Goal: Task Accomplishment & Management: Manage account settings

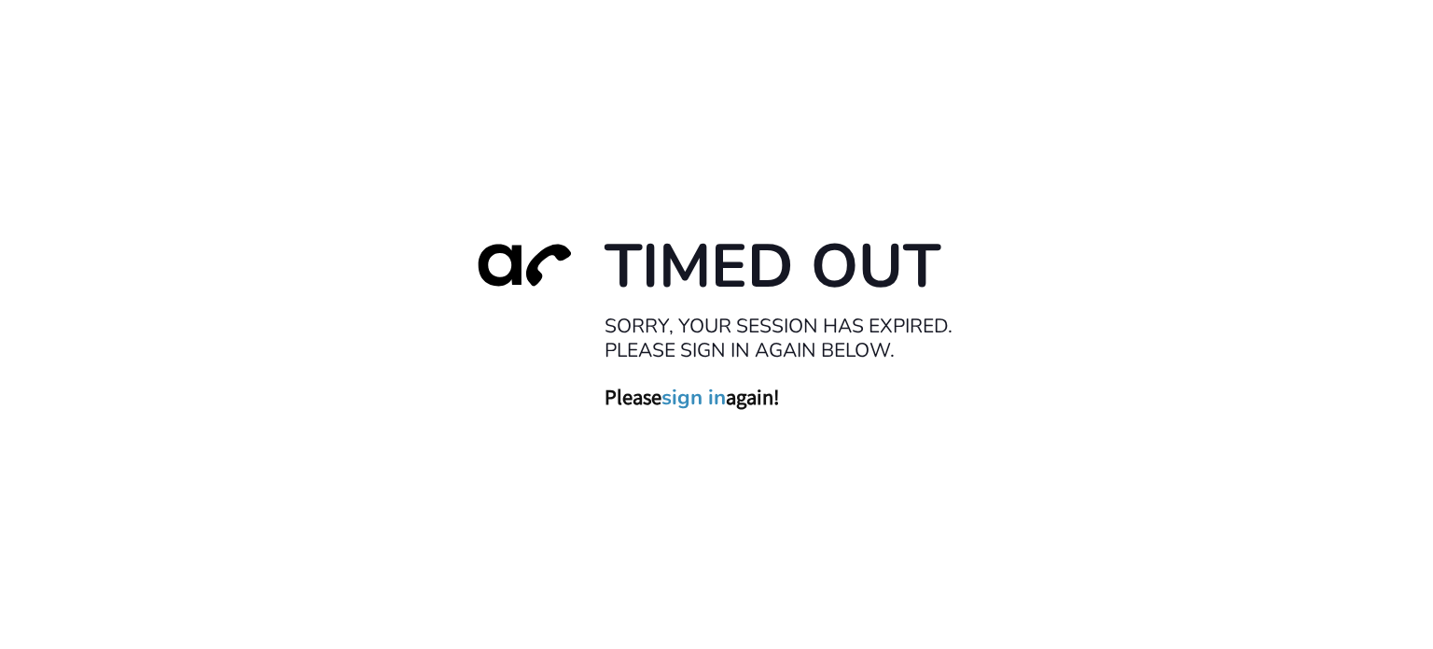
click at [699, 398] on link "sign in" at bounding box center [694, 397] width 64 height 26
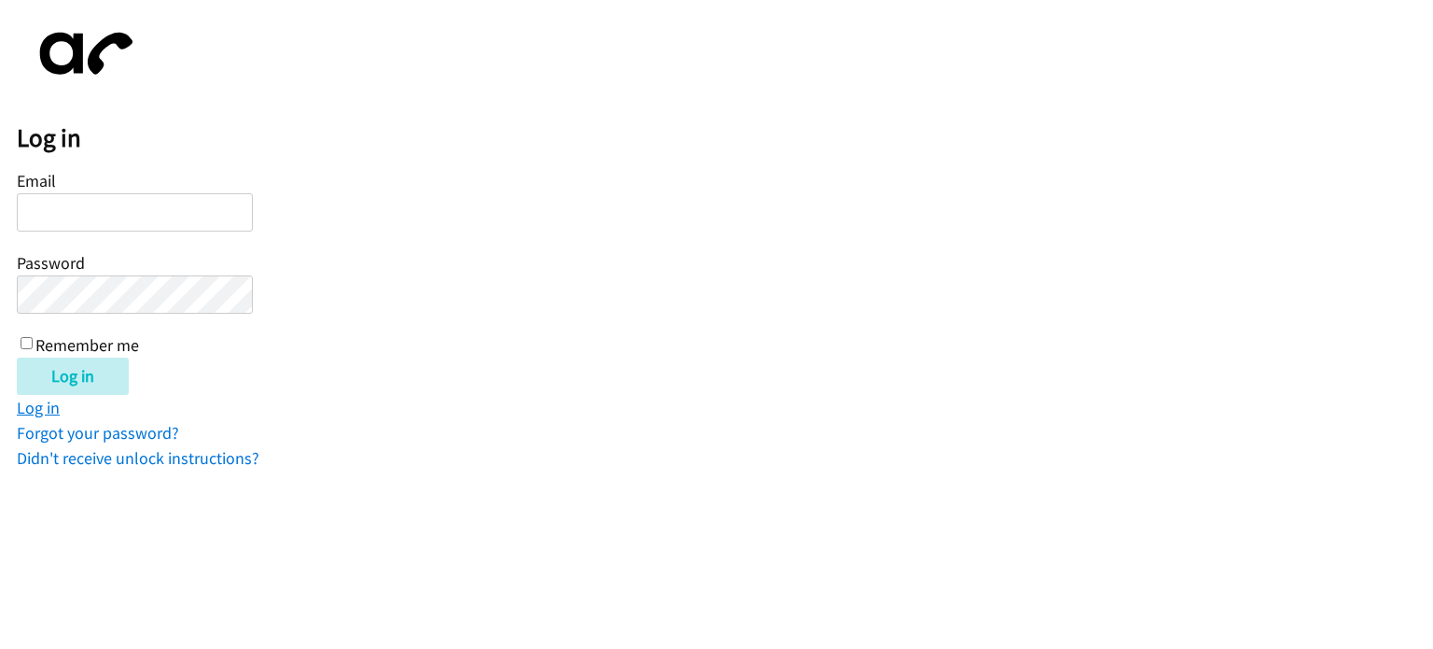
type input "[EMAIL_ADDRESS][DOMAIN_NAME]"
click at [45, 407] on link "Log in" at bounding box center [38, 407] width 43 height 21
type input "[EMAIL_ADDRESS][DOMAIN_NAME]"
click at [39, 408] on link "Log in" at bounding box center [38, 407] width 43 height 21
type input "[EMAIL_ADDRESS][DOMAIN_NAME]"
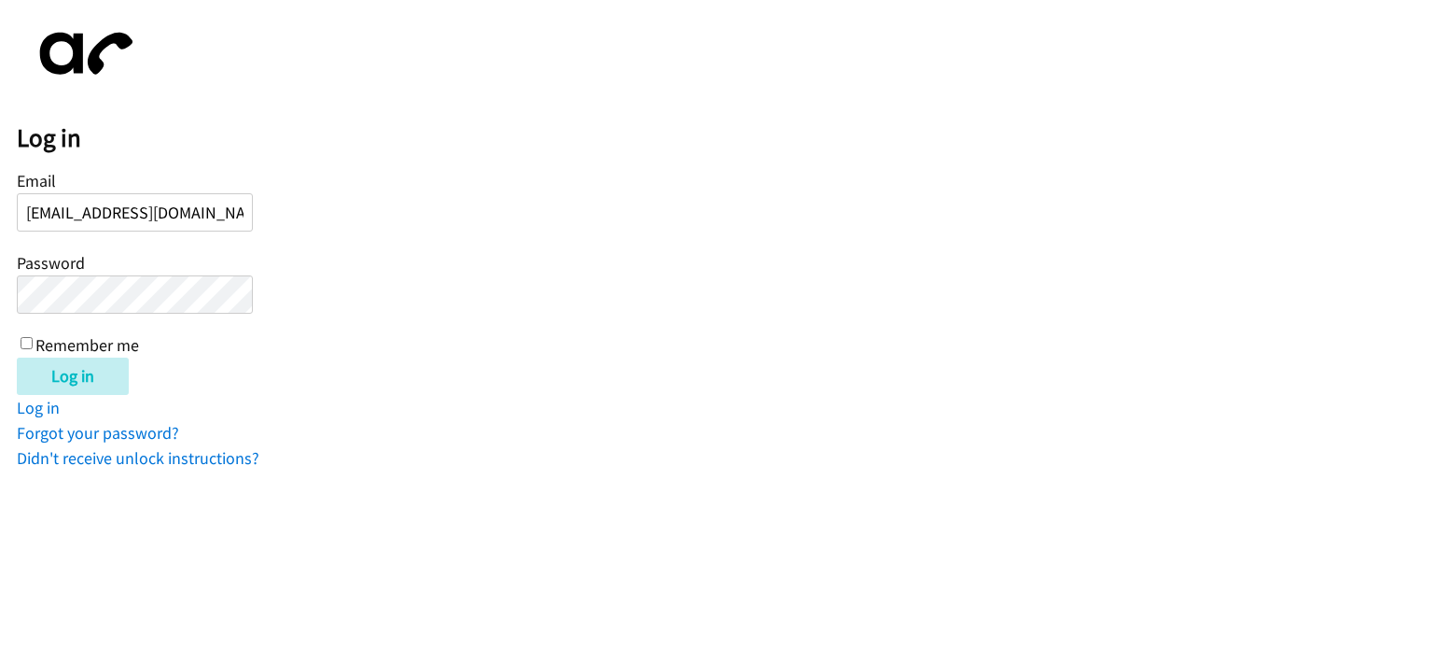
click at [569, 418] on div "Log in Email mfane@lendingpoint.com Password Remember me Log in Log in Forgot y…" at bounding box center [725, 244] width 1417 height 454
click at [59, 379] on input "Log in" at bounding box center [73, 375] width 112 height 37
